Goal: Contribute content: Contribute content

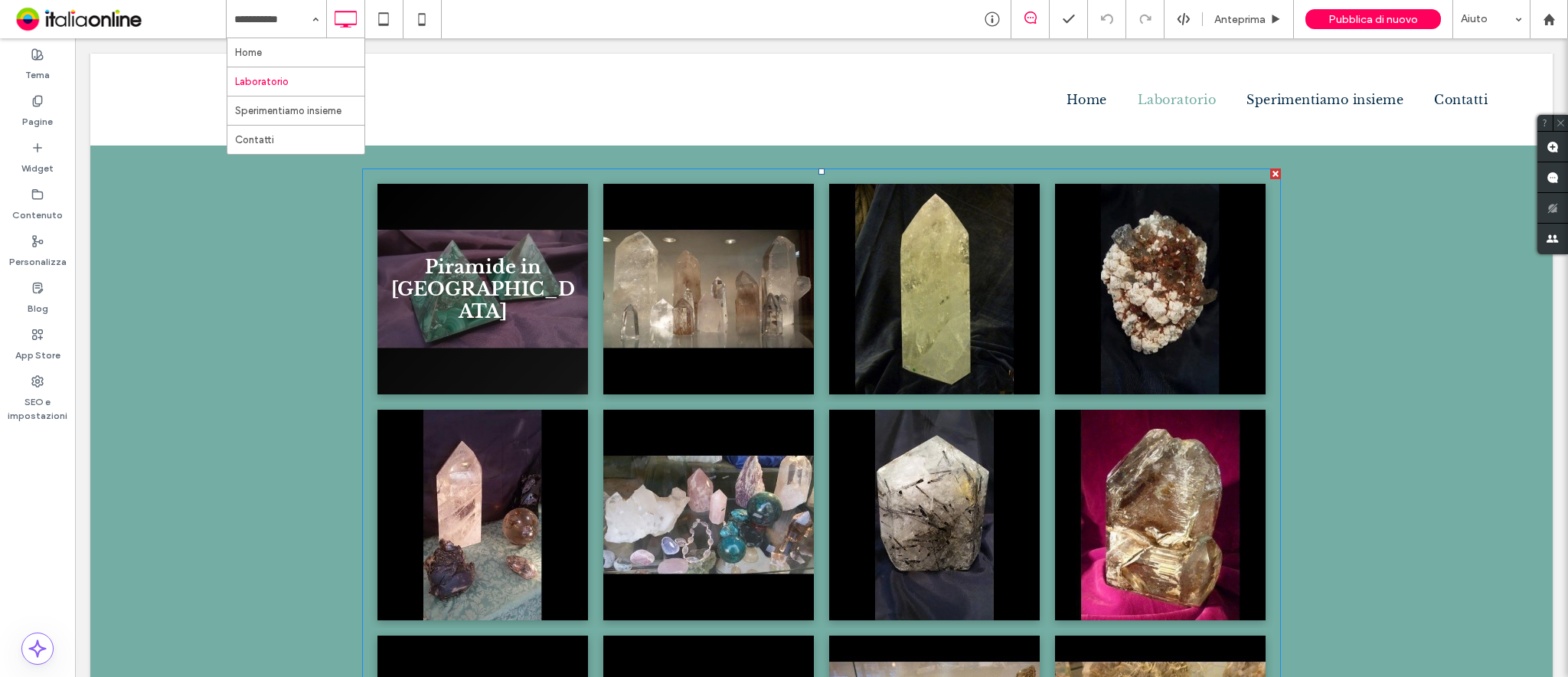
scroll to position [408, 0]
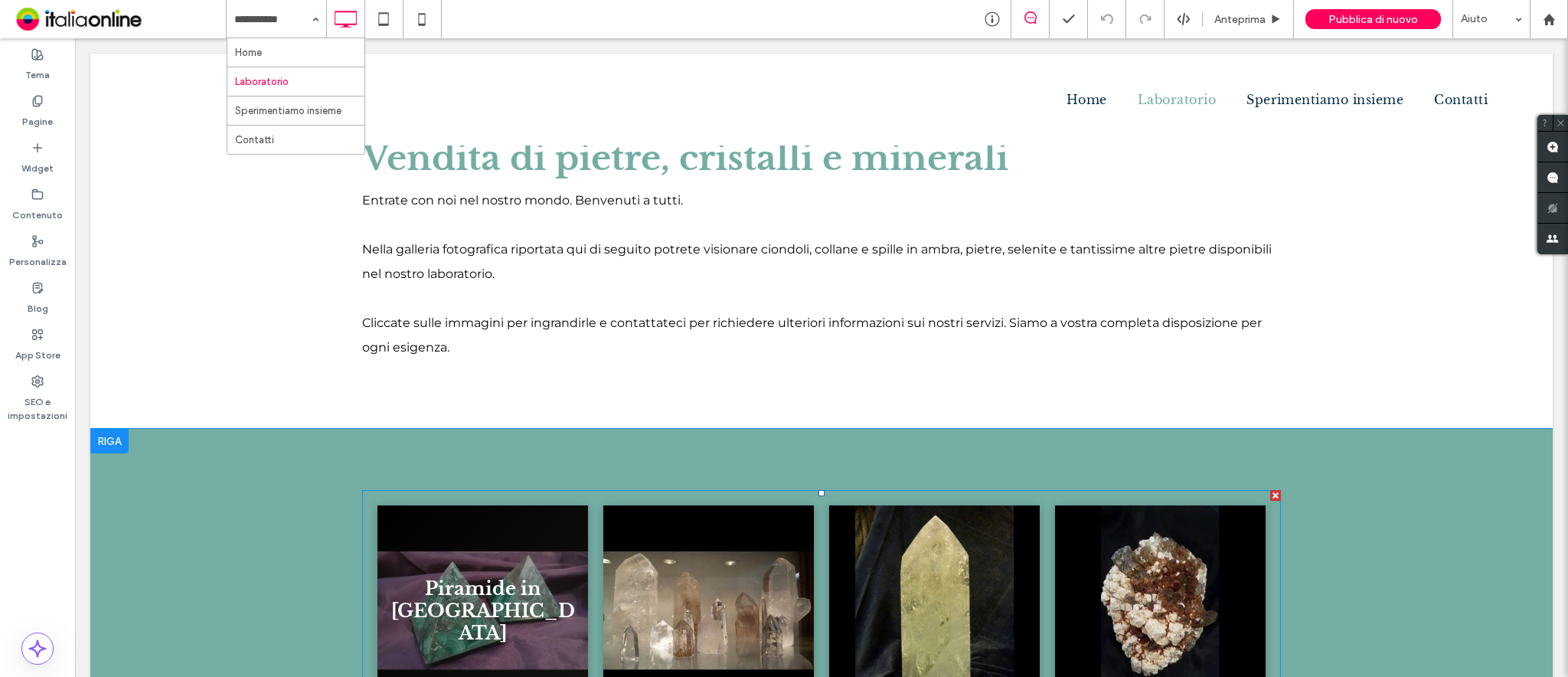
click at [508, 507] on link at bounding box center [483, 611] width 210 height 210
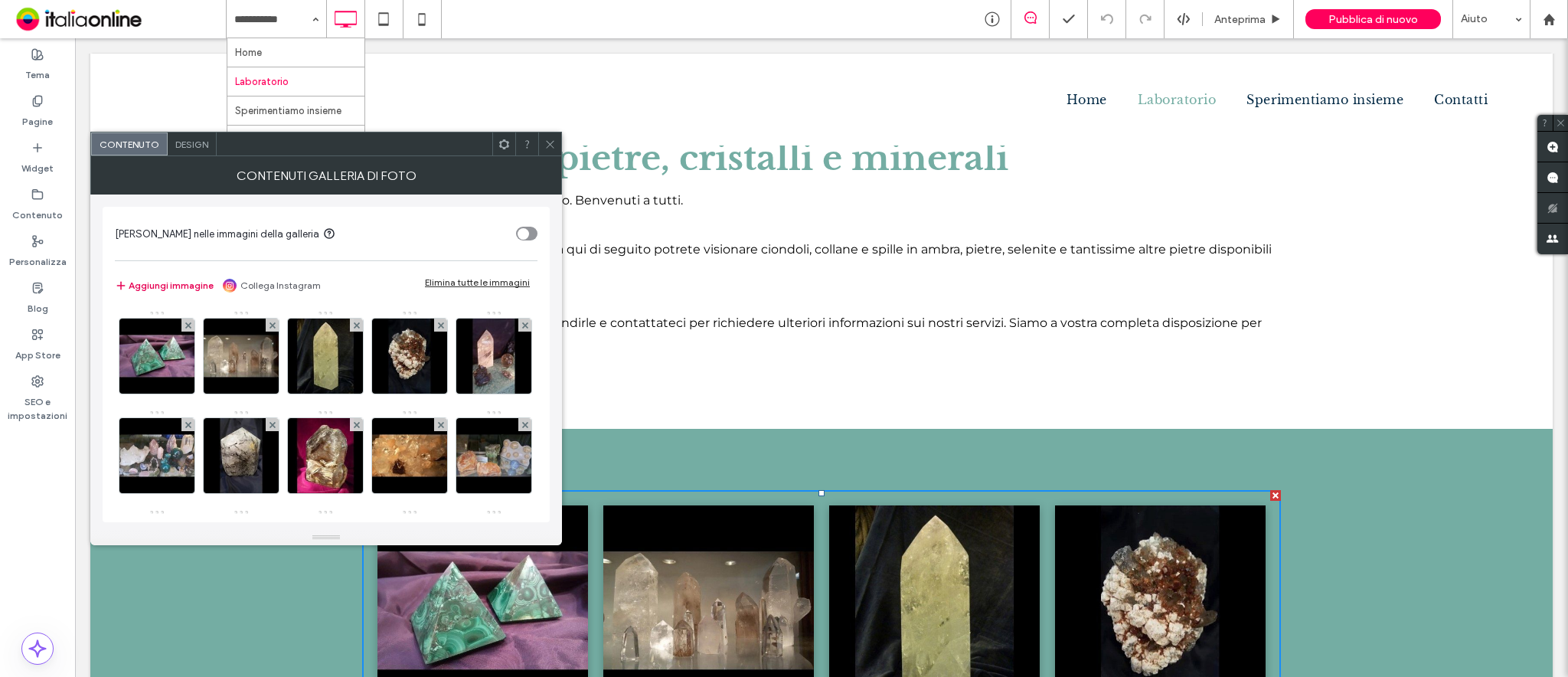
click at [159, 279] on button "Aggiungi immagine" at bounding box center [164, 286] width 98 height 19
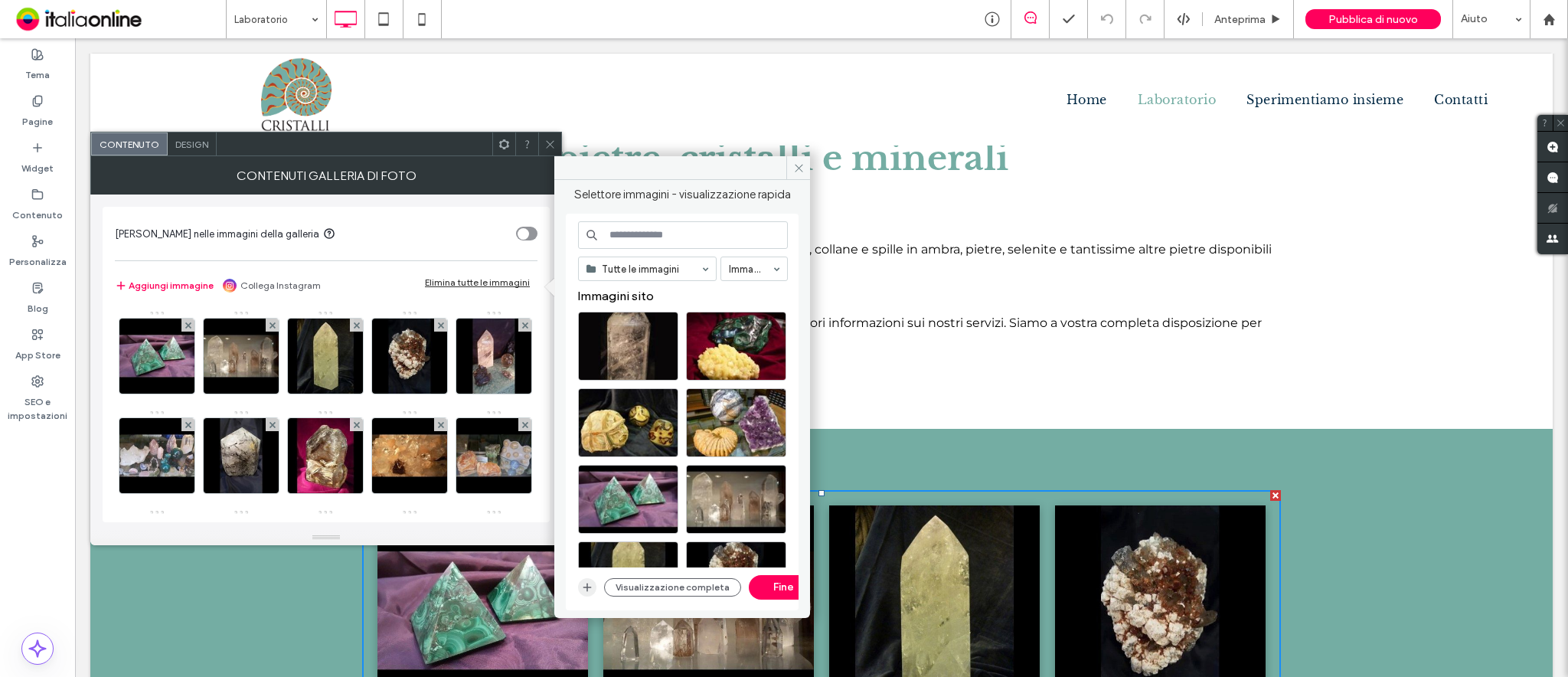
click at [590, 507] on icon "button" at bounding box center [587, 587] width 13 height 13
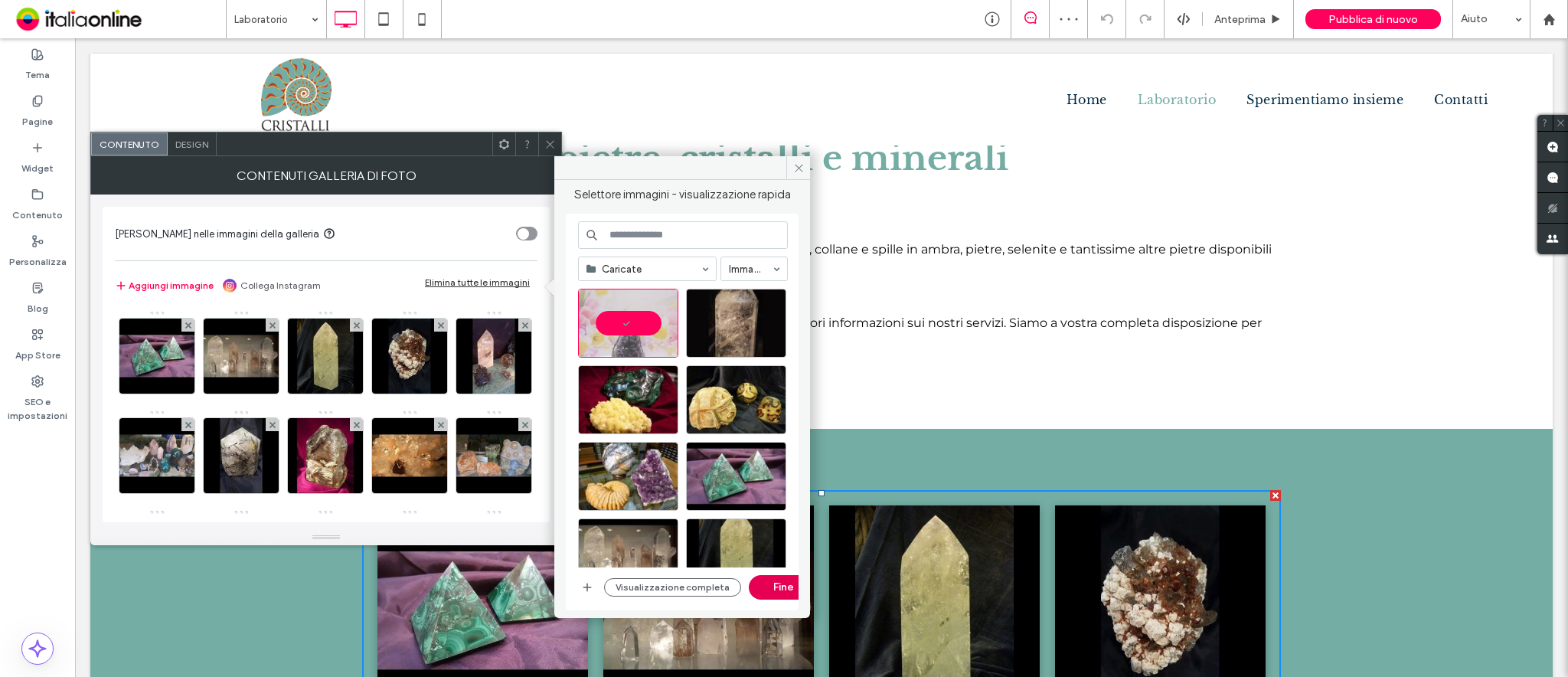
click at [789, 507] on button "Fine" at bounding box center [784, 587] width 69 height 24
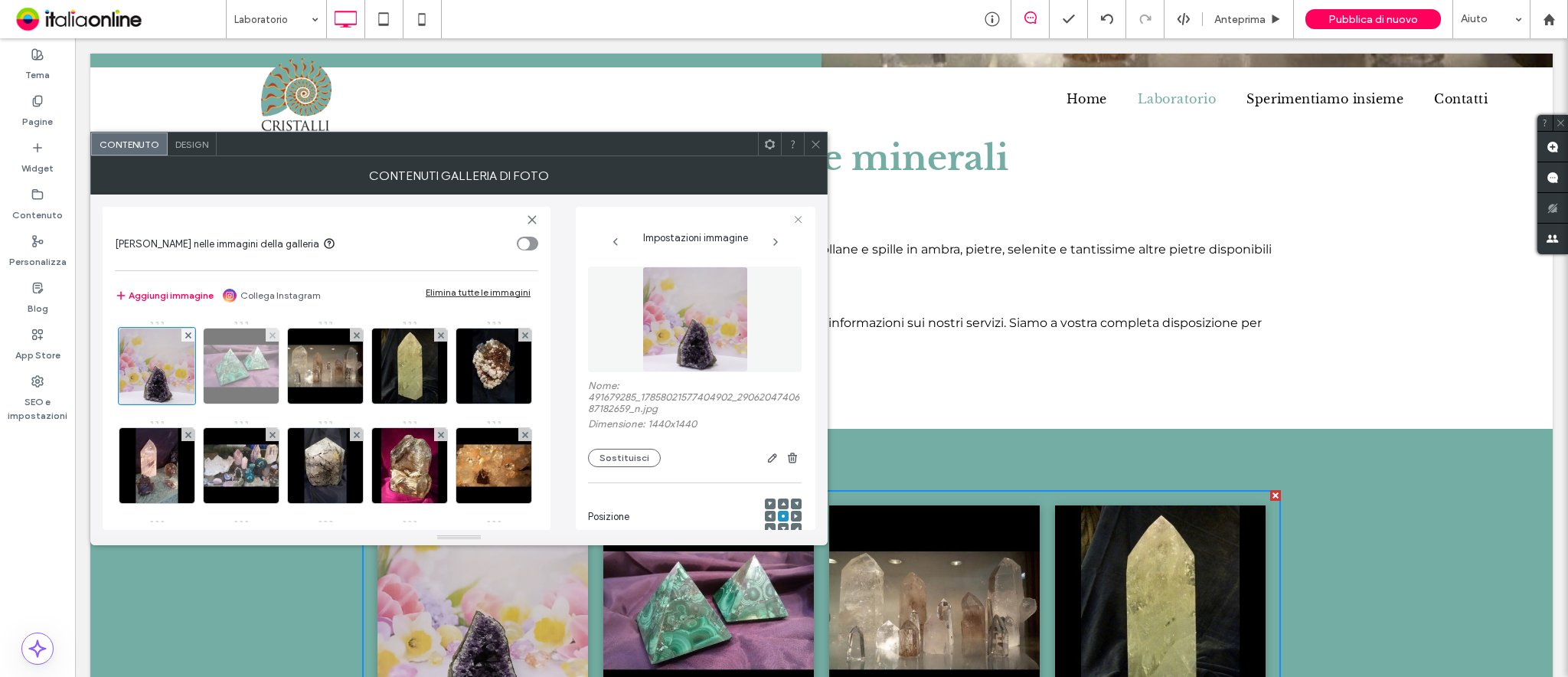
click at [249, 375] on img at bounding box center [240, 366] width 75 height 75
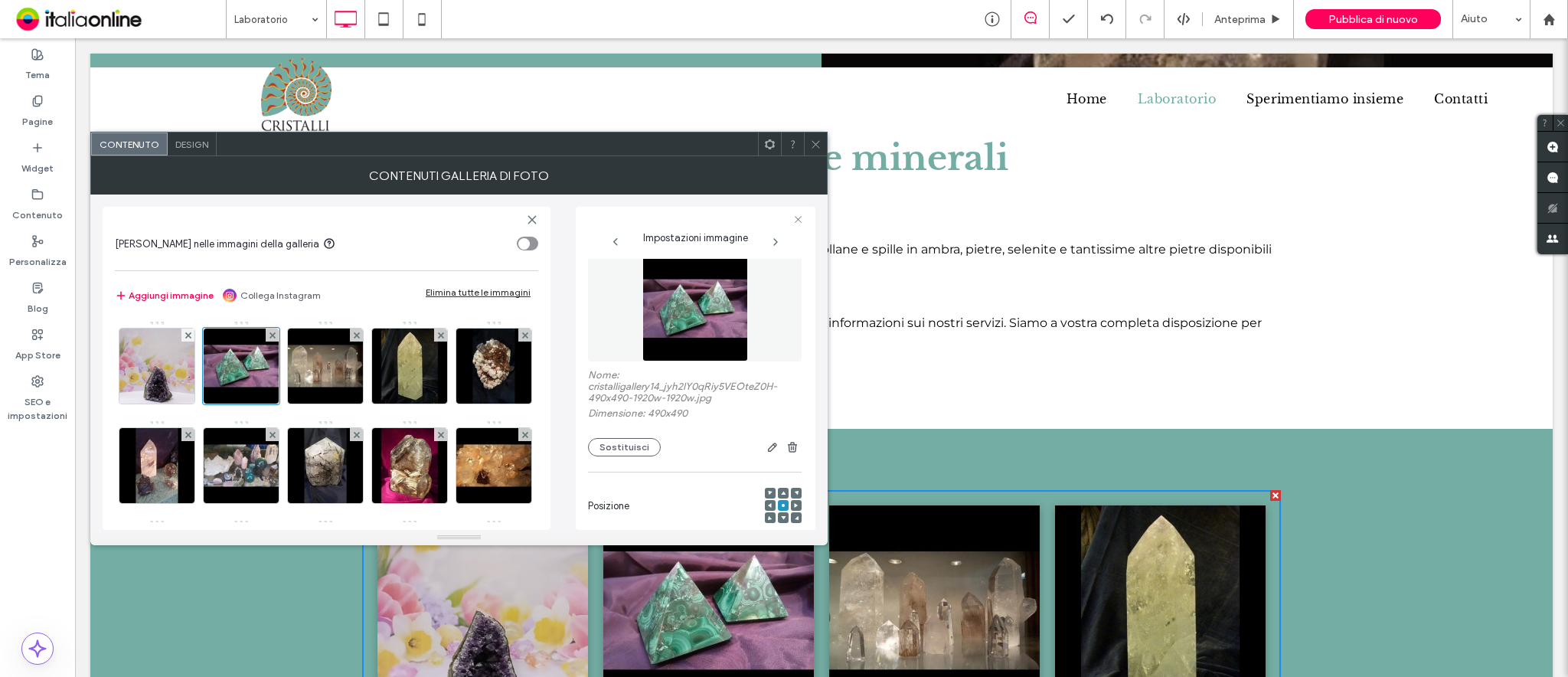
scroll to position [0, 0]
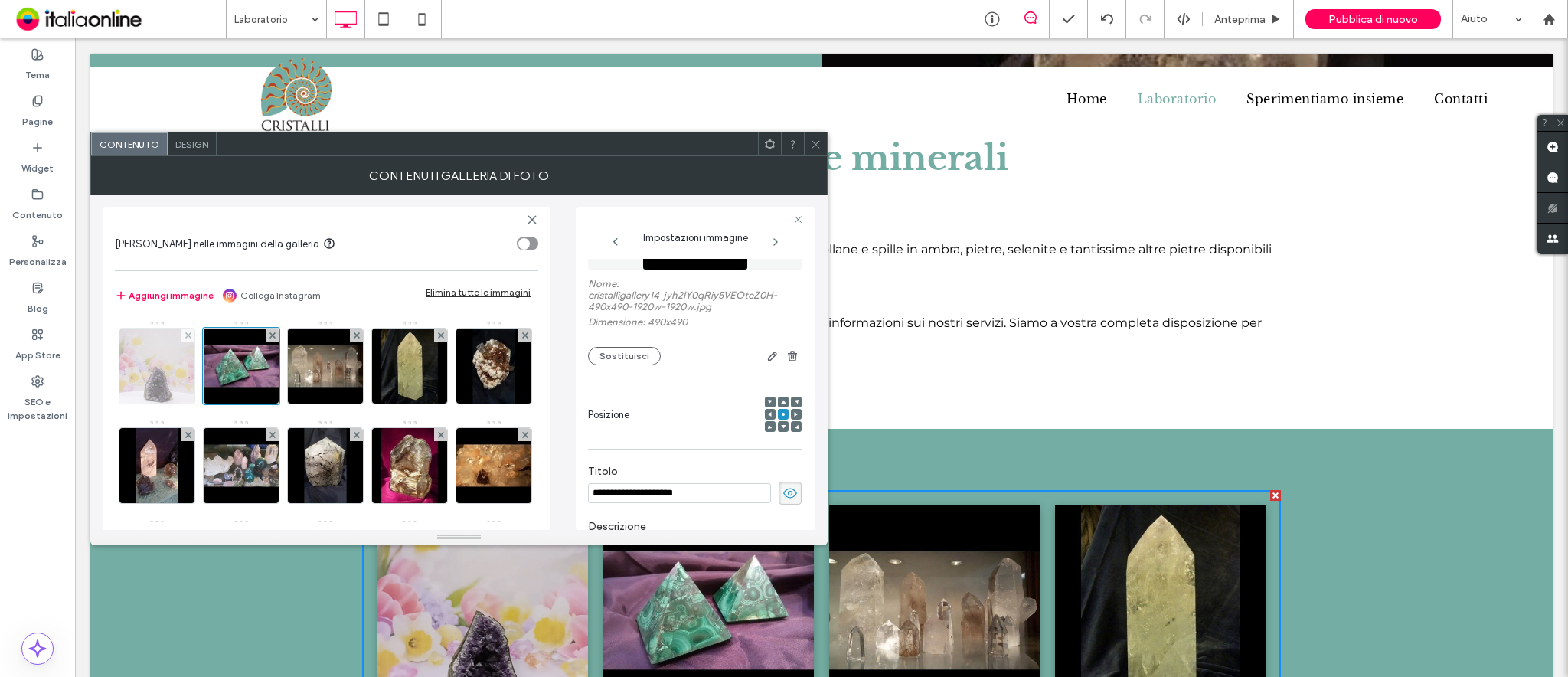
click at [177, 363] on img at bounding box center [156, 366] width 75 height 75
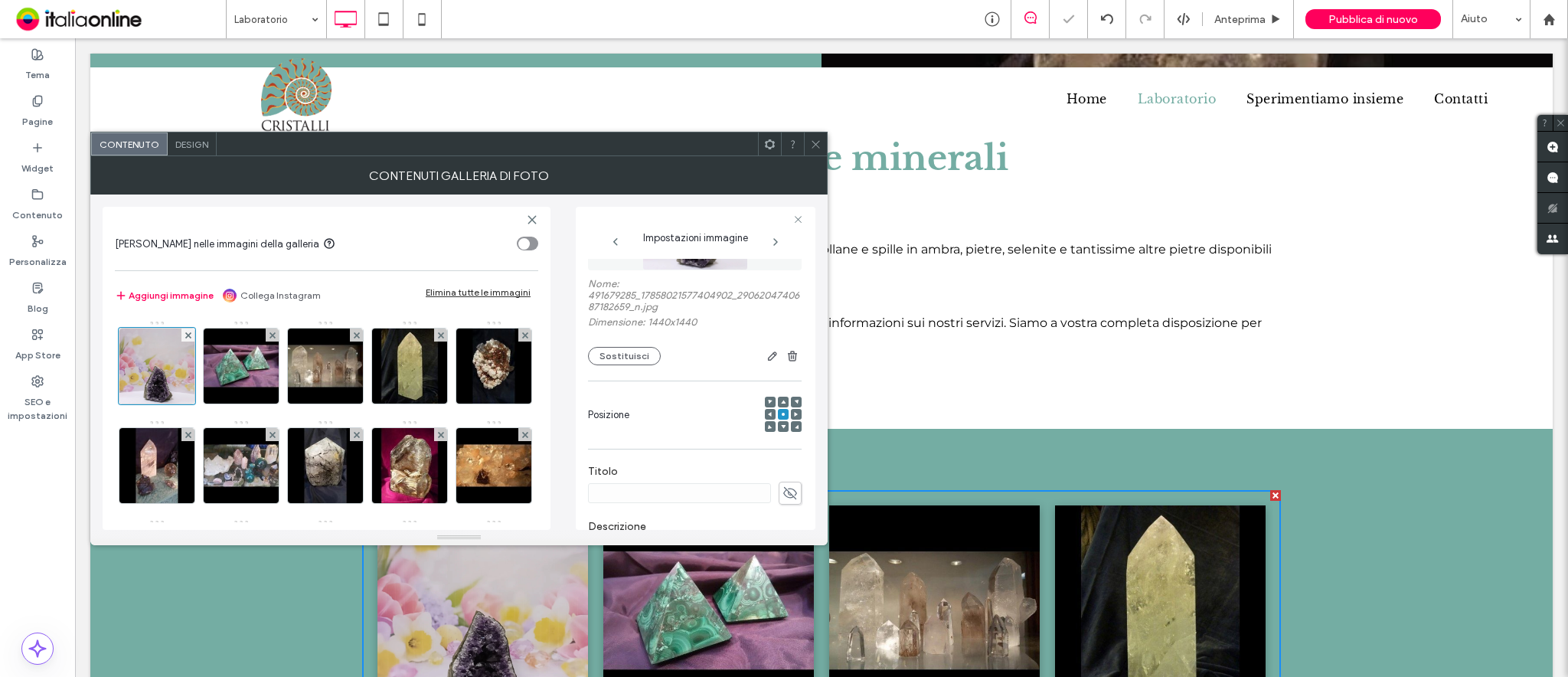
scroll to position [204, 0]
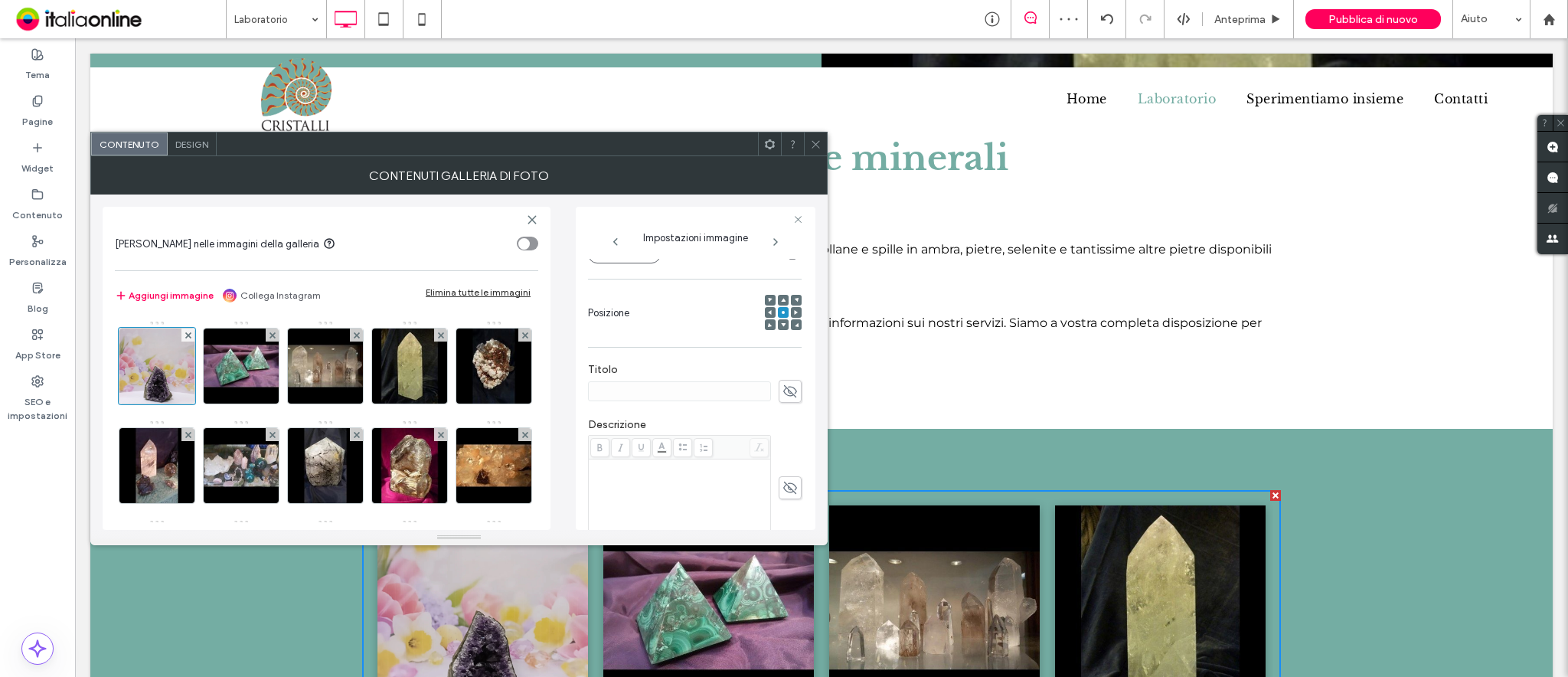
click at [779, 392] on span at bounding box center [789, 391] width 23 height 23
paste input "**********"
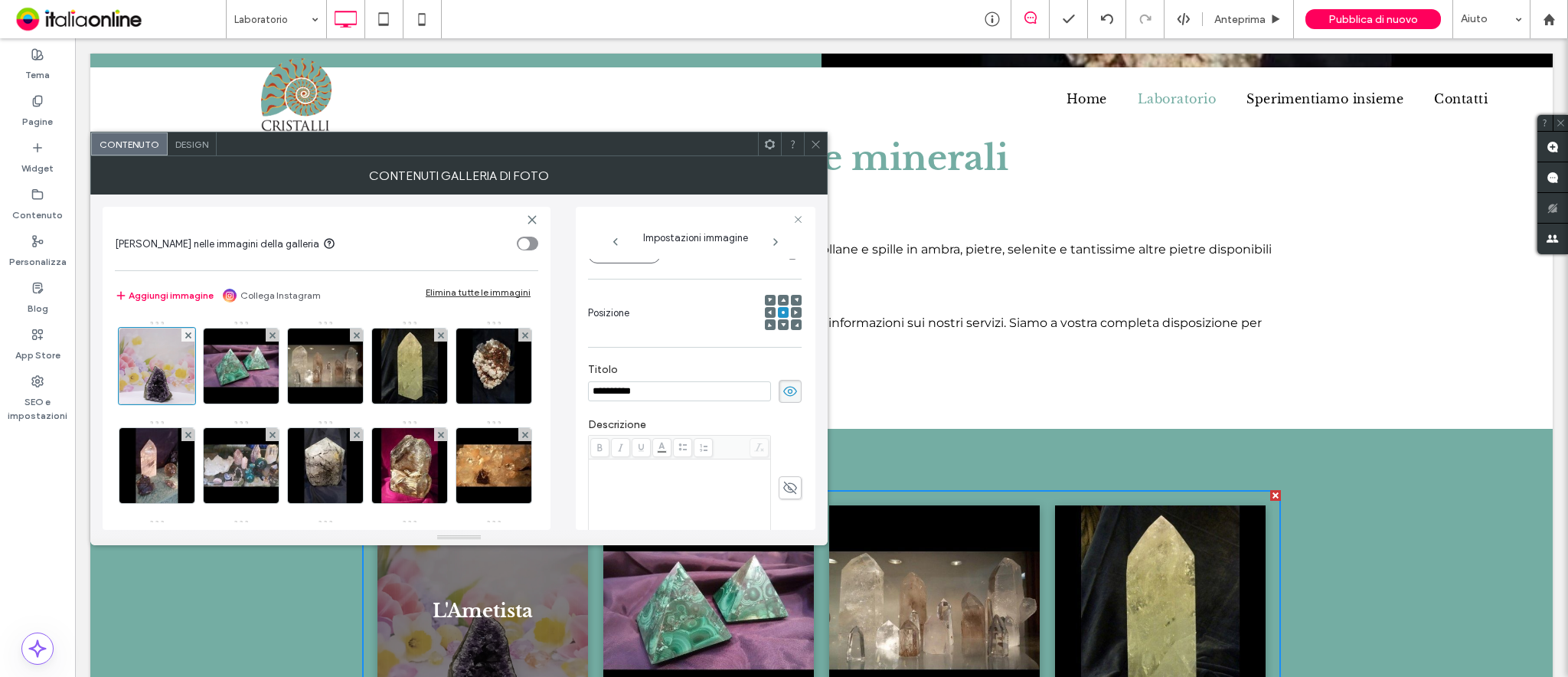
type input "**********"
click at [812, 141] on use at bounding box center [815, 144] width 8 height 8
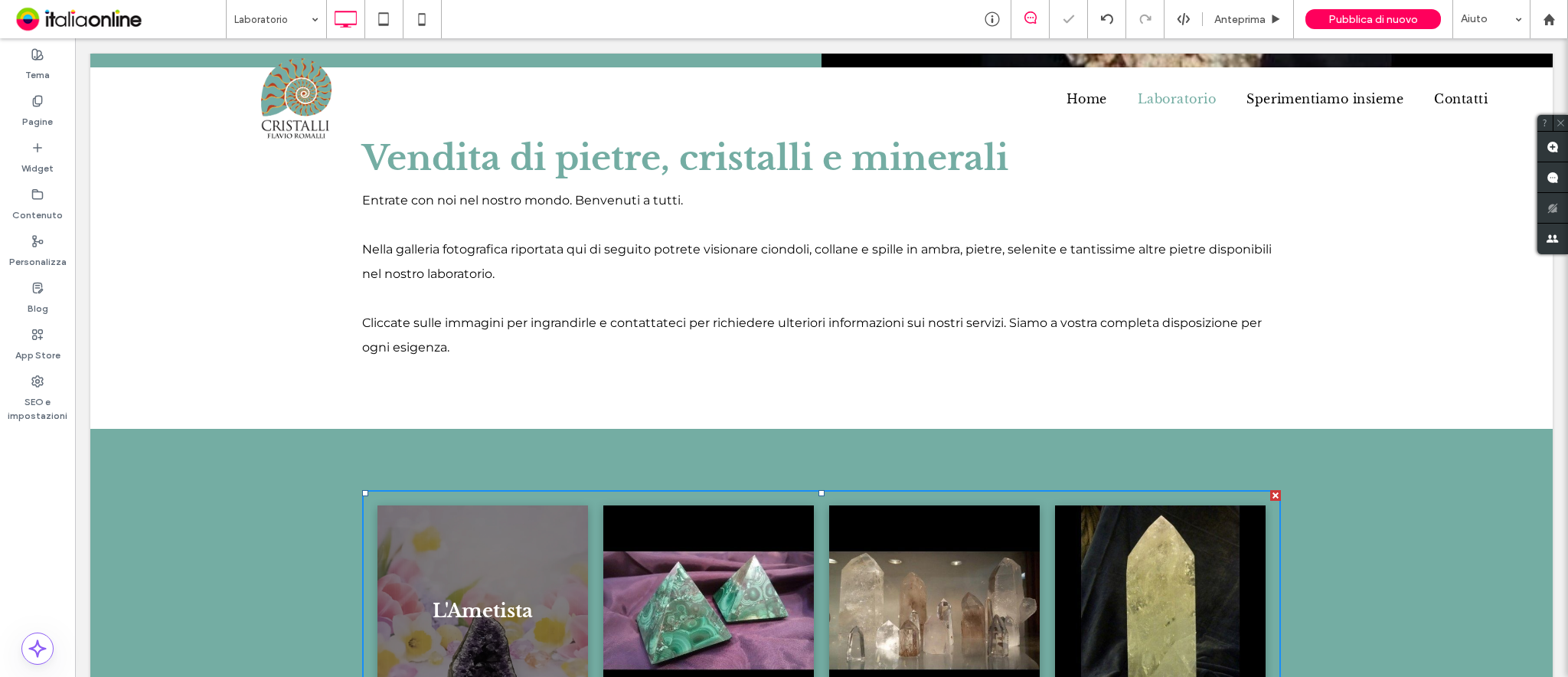
click at [1175, 13] on span "Pubblica di nuovo" at bounding box center [1373, 19] width 90 height 13
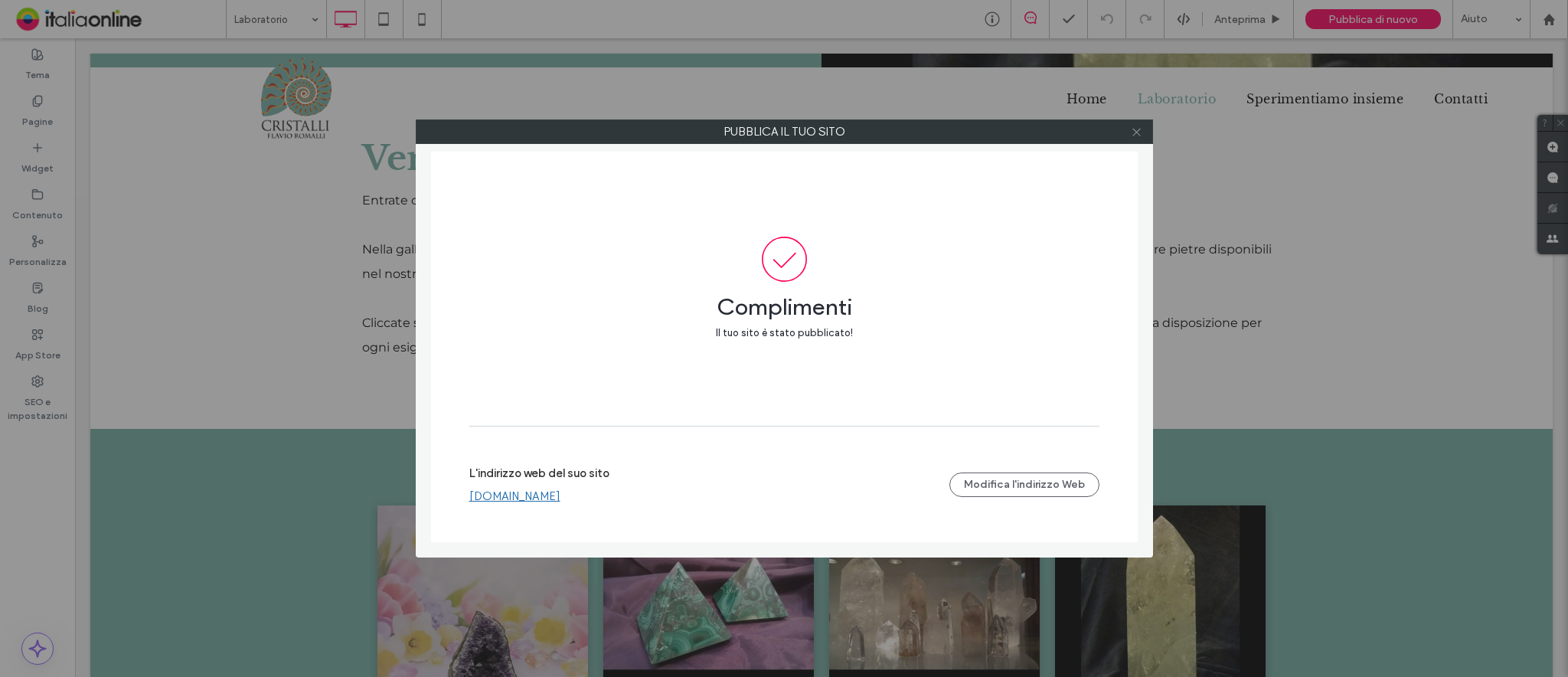
click at [1137, 126] on icon at bounding box center [1137, 132] width 12 height 12
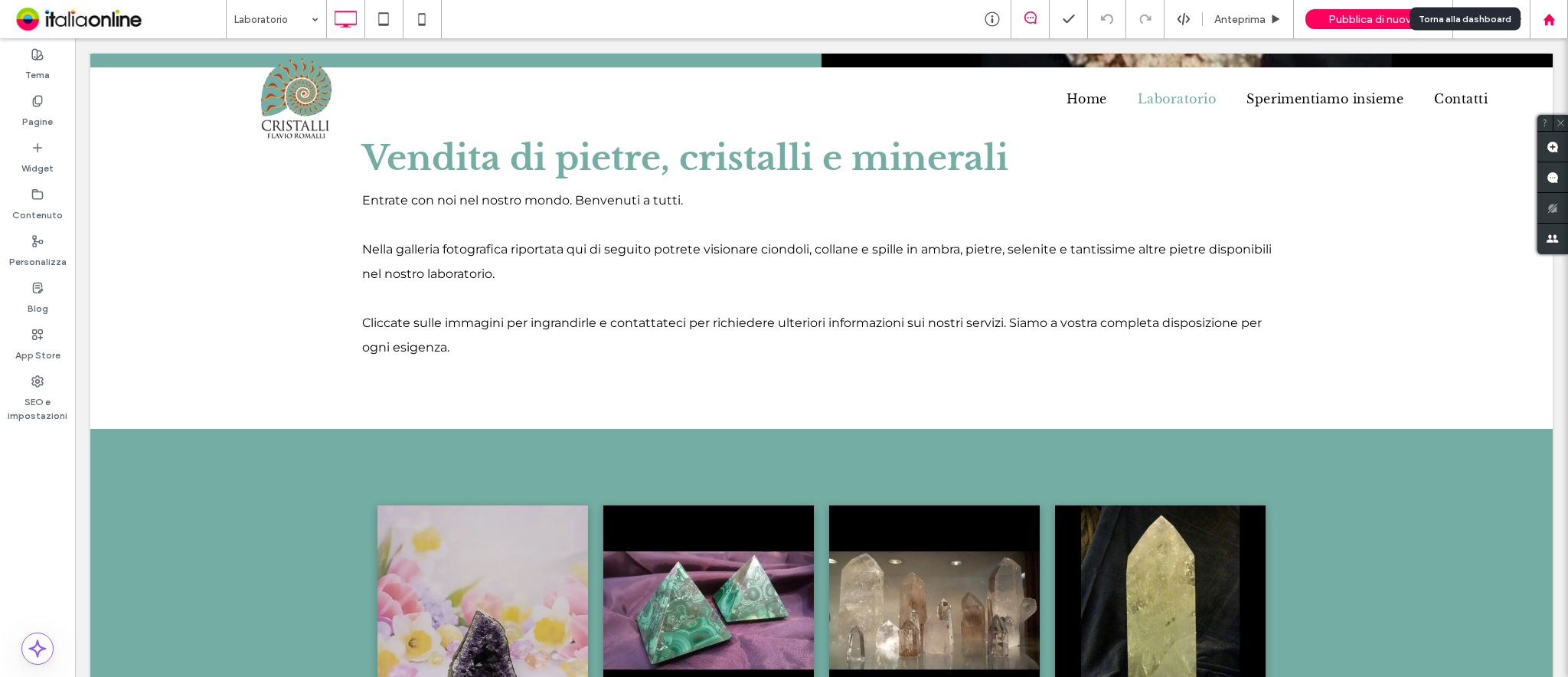
click at [1175, 19] on use at bounding box center [1549, 19] width 12 height 12
